Goal: Check status: Check status

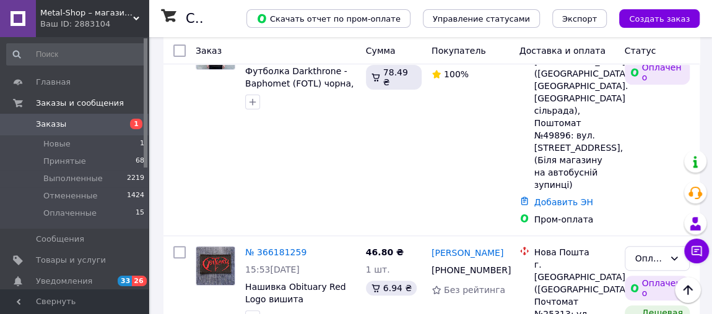
scroll to position [56, 0]
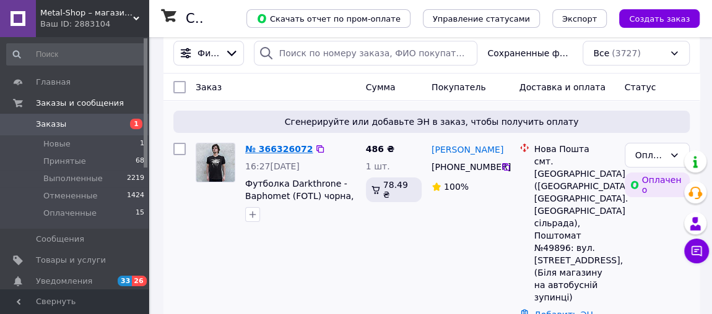
click at [275, 145] on link "№ 366326072" at bounding box center [278, 149] width 67 height 10
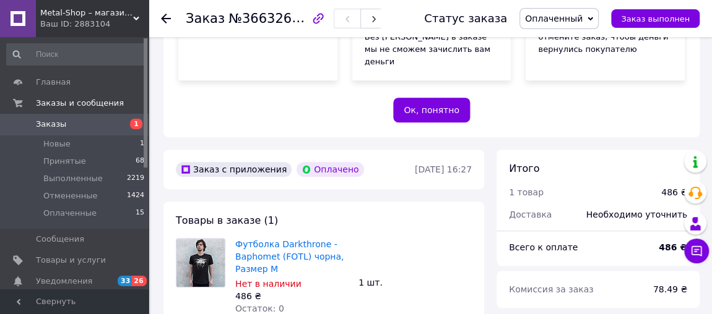
scroll to position [337, 0]
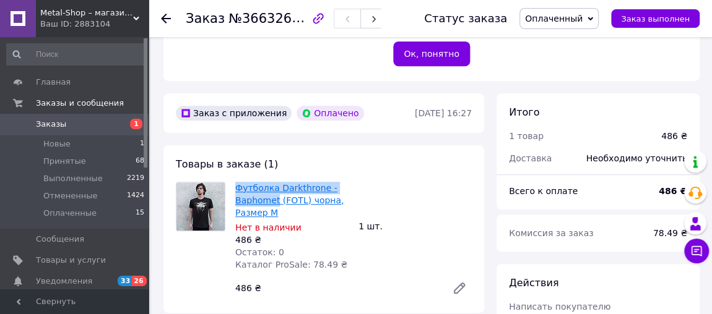
drag, startPoint x: 235, startPoint y: 155, endPoint x: 274, endPoint y: 176, distance: 44.6
click at [274, 180] on div "Футболка Darkthrone - Baphomet (FOTL) чорна, Размер M Нет в наличии 486 ₴ Остат…" at bounding box center [291, 227] width 123 height 94
copy link "Футболка Darkthrone - Baphomet"
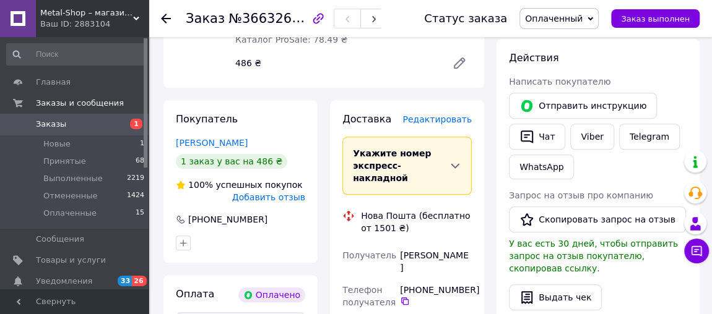
scroll to position [618, 0]
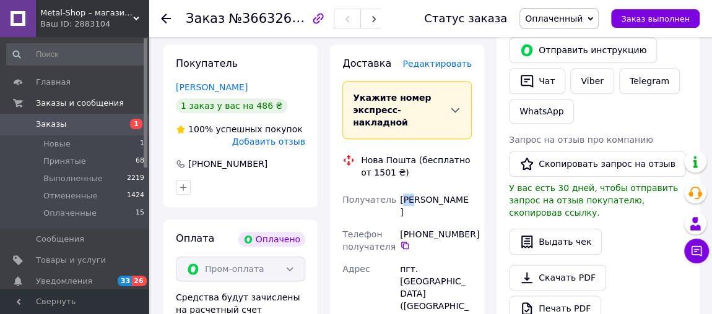
drag, startPoint x: 402, startPoint y: 158, endPoint x: 424, endPoint y: 158, distance: 21.7
click at [422, 189] on div "Столяренко Ігор" at bounding box center [435, 206] width 77 height 35
drag, startPoint x: 398, startPoint y: 160, endPoint x: 463, endPoint y: 163, distance: 65.1
click at [463, 189] on div "Столяренко Ігор" at bounding box center [435, 206] width 77 height 35
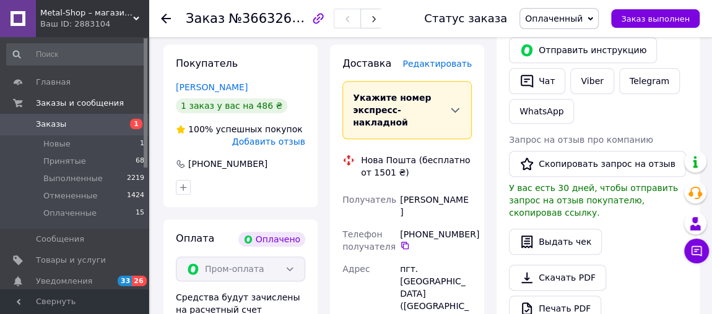
copy div "Столяренко Ігор"
drag, startPoint x: 468, startPoint y: 184, endPoint x: 462, endPoint y: 182, distance: 6.5
click at [462, 228] on div "+380 50 199 72 86" at bounding box center [436, 239] width 72 height 22
click at [460, 228] on div "+380 50 199 72 86" at bounding box center [436, 239] width 72 height 22
drag, startPoint x: 459, startPoint y: 181, endPoint x: 405, endPoint y: 182, distance: 53.2
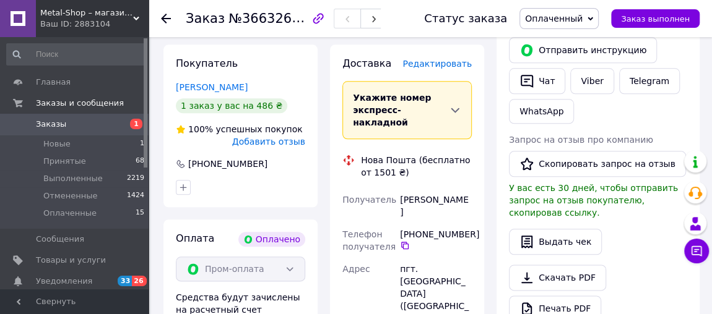
click at [406, 228] on div "+380 50 199 72 86" at bounding box center [436, 239] width 72 height 22
click at [454, 228] on div "+380 50 199 72 86" at bounding box center [436, 239] width 72 height 22
drag, startPoint x: 471, startPoint y: 181, endPoint x: 401, endPoint y: 184, distance: 70.0
click at [401, 228] on div "+380 50 199 72 86" at bounding box center [436, 239] width 72 height 22
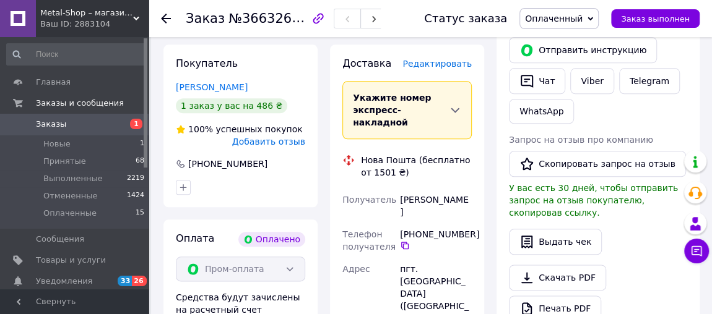
copy div "+380 50 199 72 86"
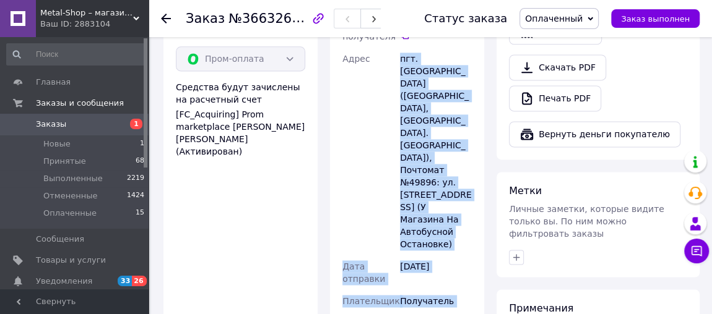
scroll to position [839, 0]
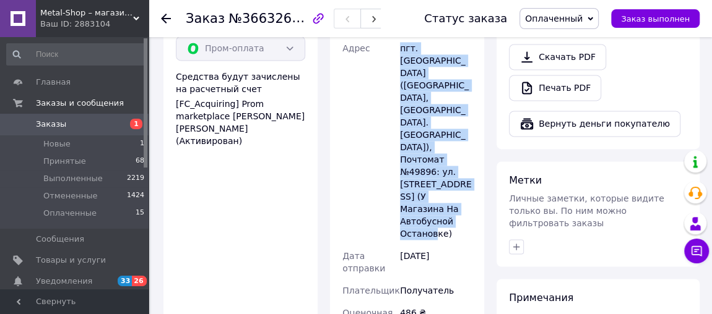
drag, startPoint x: 399, startPoint y: 159, endPoint x: 451, endPoint y: 147, distance: 54.1
click at [451, 147] on div "пгт. Александровка (Донецкая обл., Краматорский р-н. Олександривська сельсовет)…" at bounding box center [435, 141] width 77 height 208
copy div "пгт. Александровка (Донецкая обл., Краматорский р-н. Олександривська сельсовет)…"
click at [451, 147] on div "пгт. Александровка (Донецкая обл., Краматорский р-н. Олександривська сельсовет)…" at bounding box center [435, 141] width 77 height 208
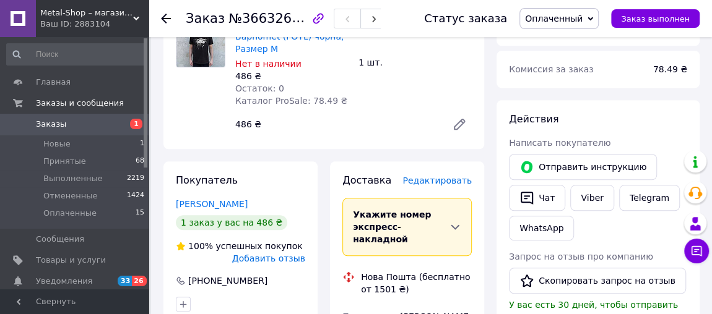
scroll to position [445, 0]
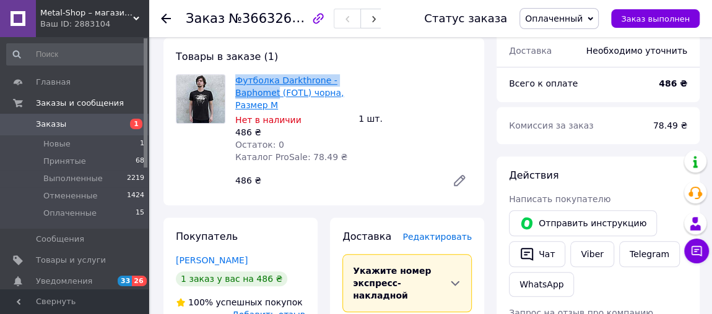
drag, startPoint x: 235, startPoint y: 45, endPoint x: 273, endPoint y: 67, distance: 43.8
click at [273, 72] on div "Футболка Darkthrone - Baphomet (FOTL) чорна, Размер M Нет в наличии 486 ₴ Остат…" at bounding box center [291, 119] width 123 height 94
copy link "Футболка Darkthrone - Baphomet"
click at [163, 18] on use at bounding box center [166, 19] width 10 height 10
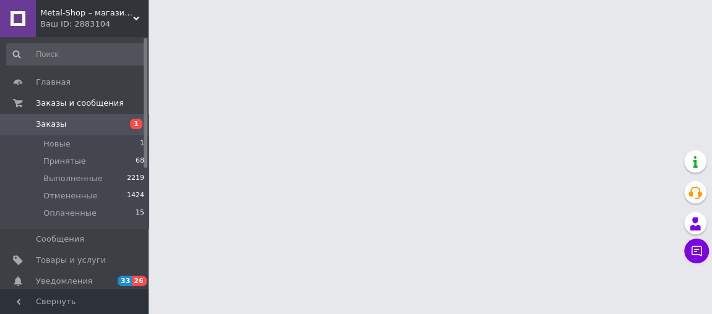
click at [163, 18] on div at bounding box center [356, 15] width 712 height 31
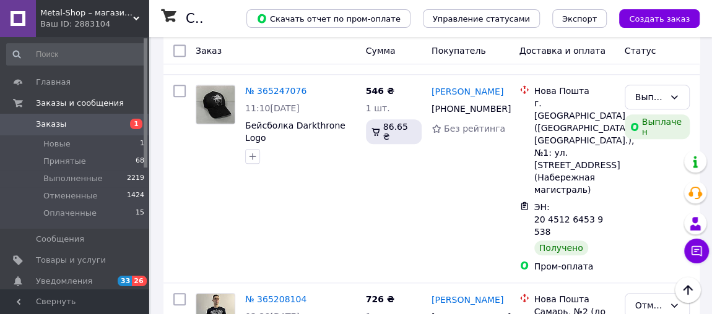
scroll to position [2965, 0]
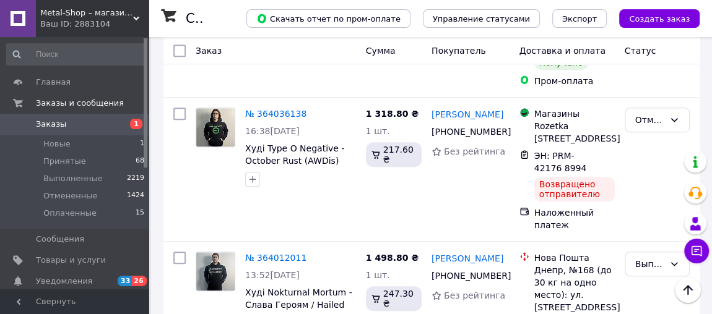
scroll to position [2946, 0]
